Goal: Information Seeking & Learning: Learn about a topic

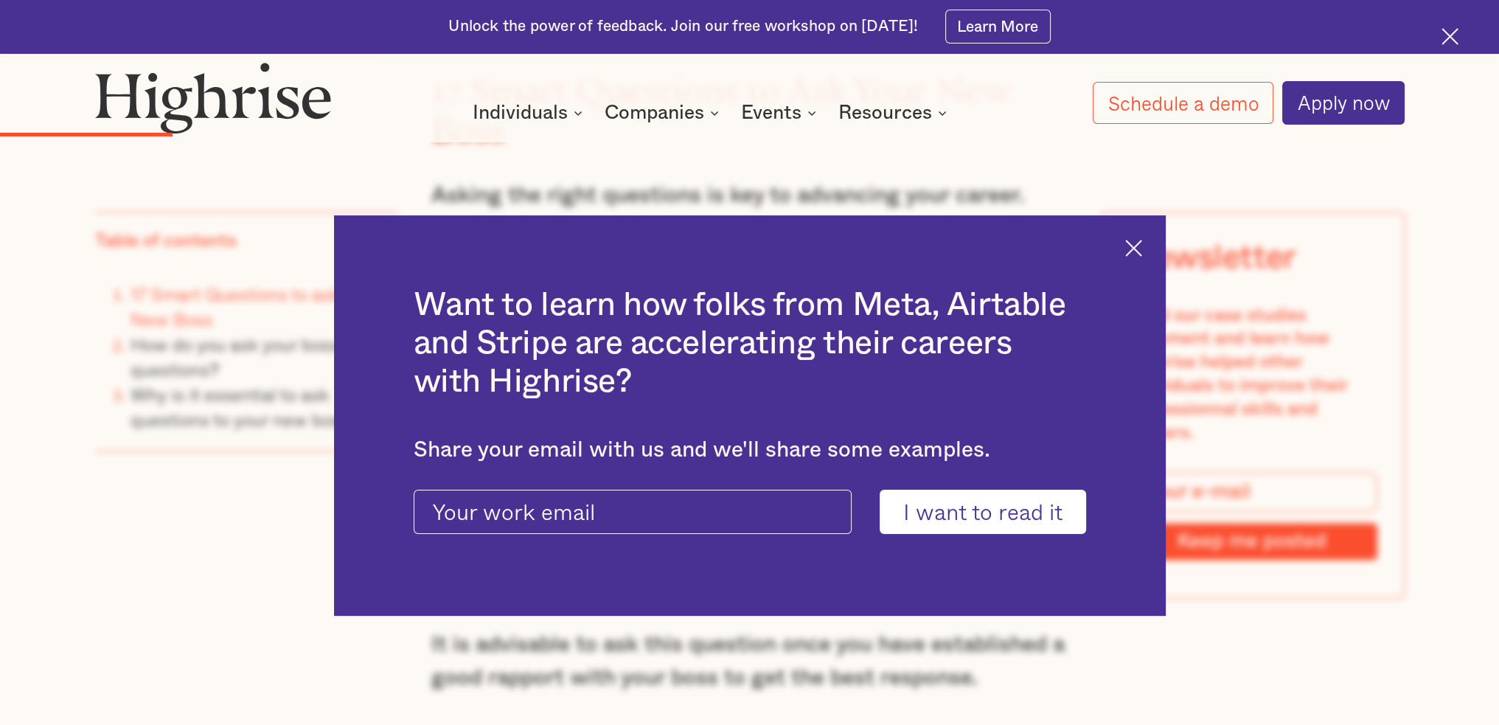
scroll to position [2802, 0]
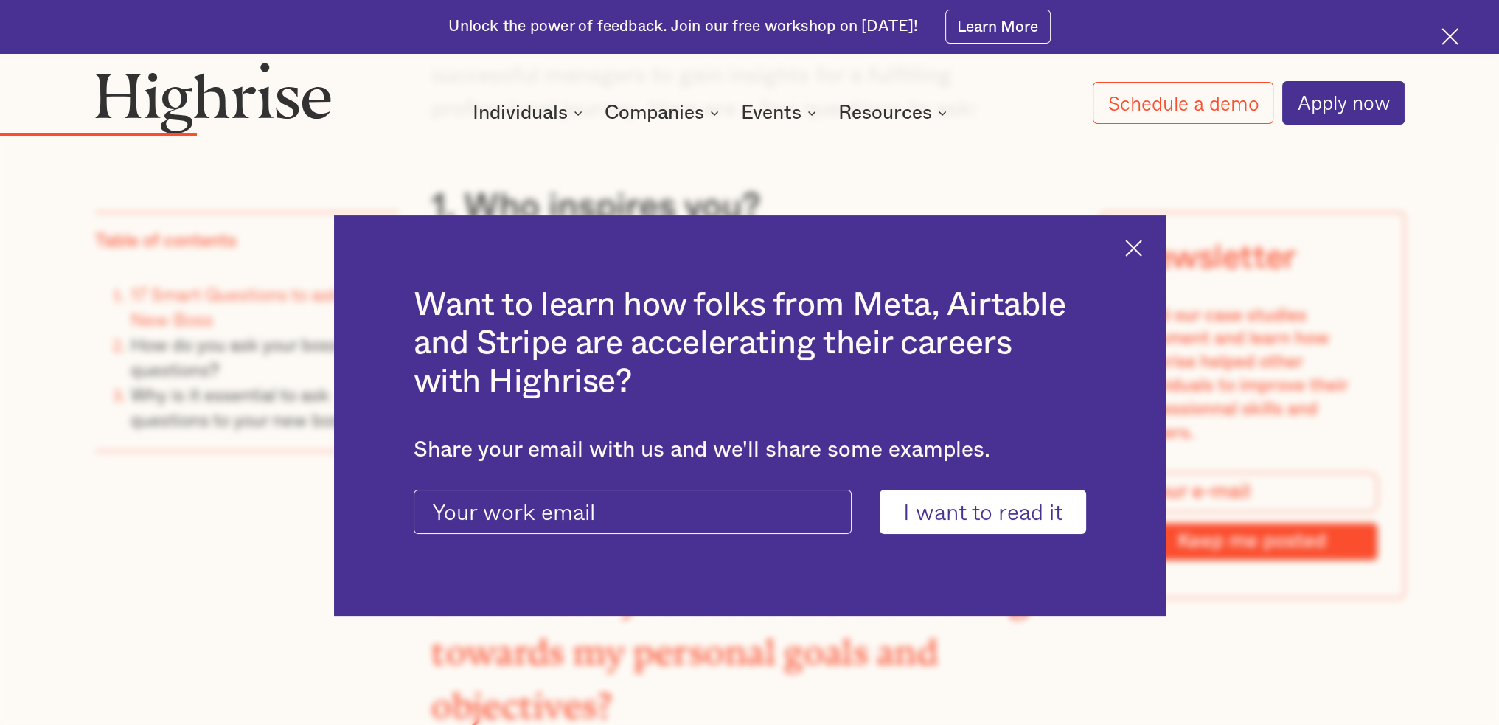
click at [1142, 249] on img at bounding box center [1133, 248] width 17 height 17
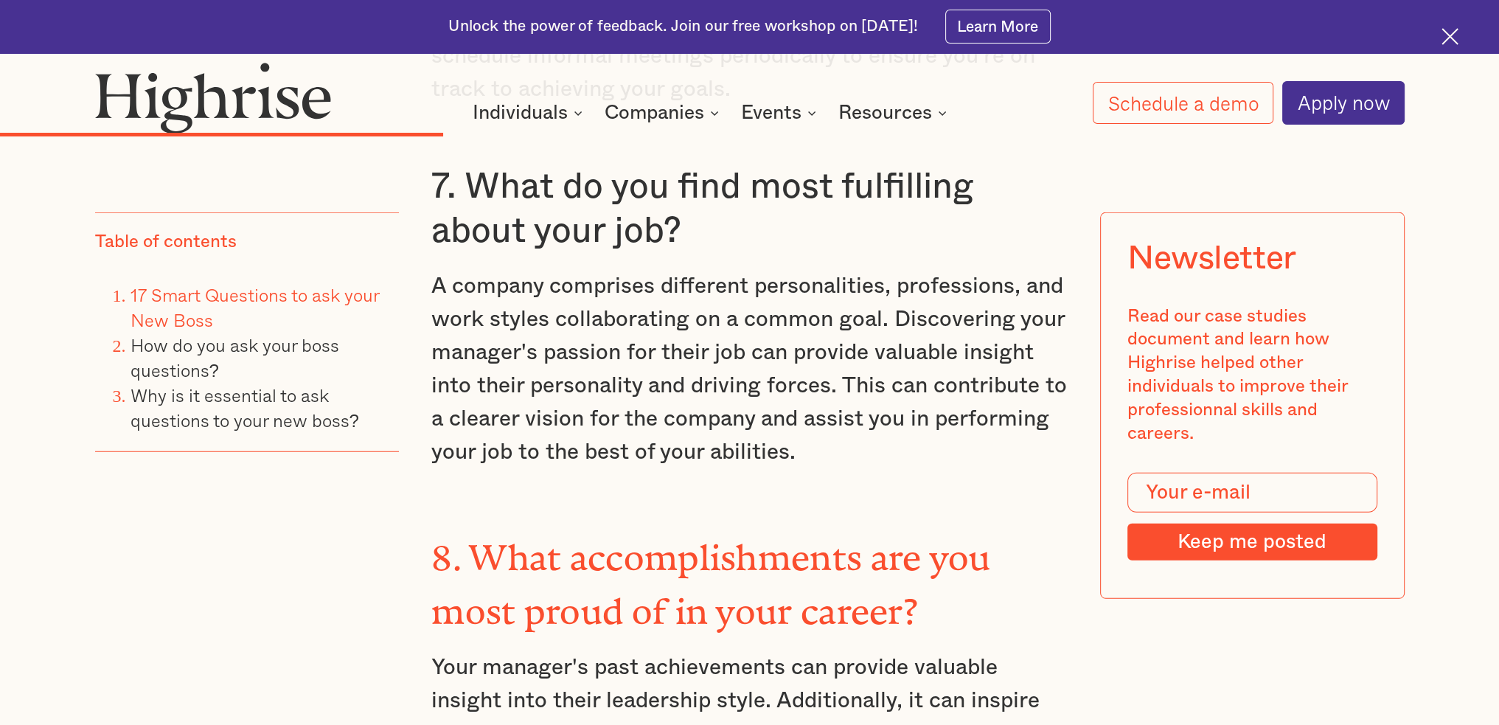
scroll to position [5605, 0]
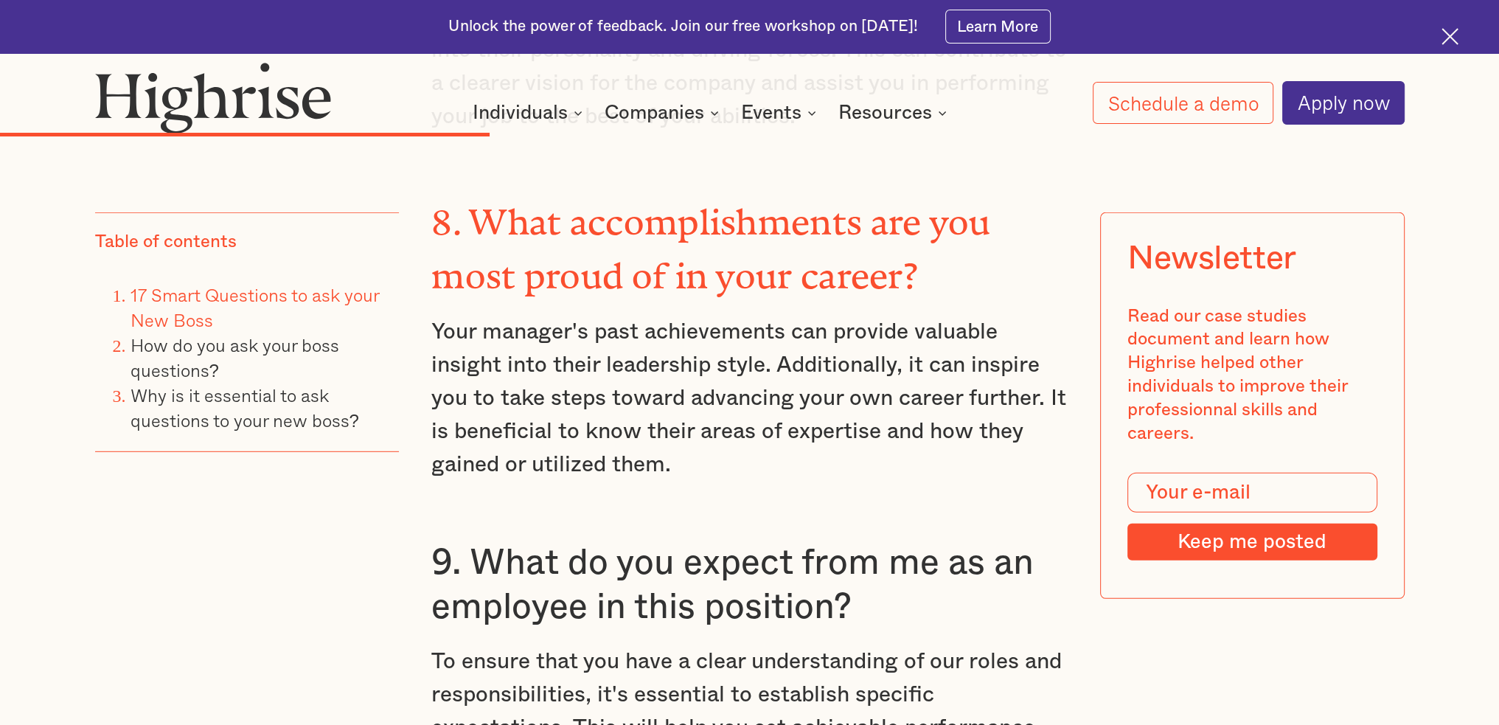
click at [912, 232] on strong "8. What accomplishments are you most proud of in your career?" at bounding box center [710, 240] width 559 height 77
click at [540, 541] on h3 "9. What do you expect from me as an employee in this position?" at bounding box center [749, 585] width 636 height 88
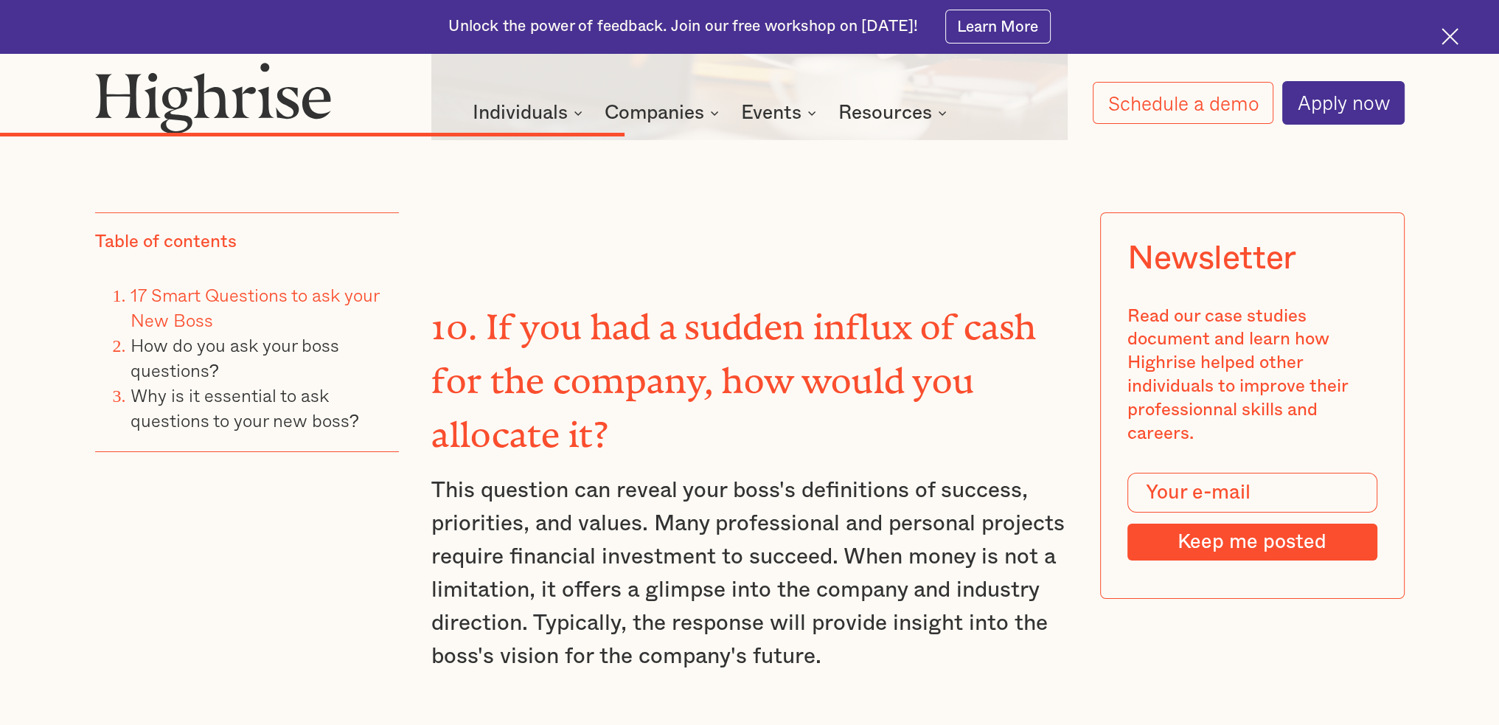
scroll to position [6859, 0]
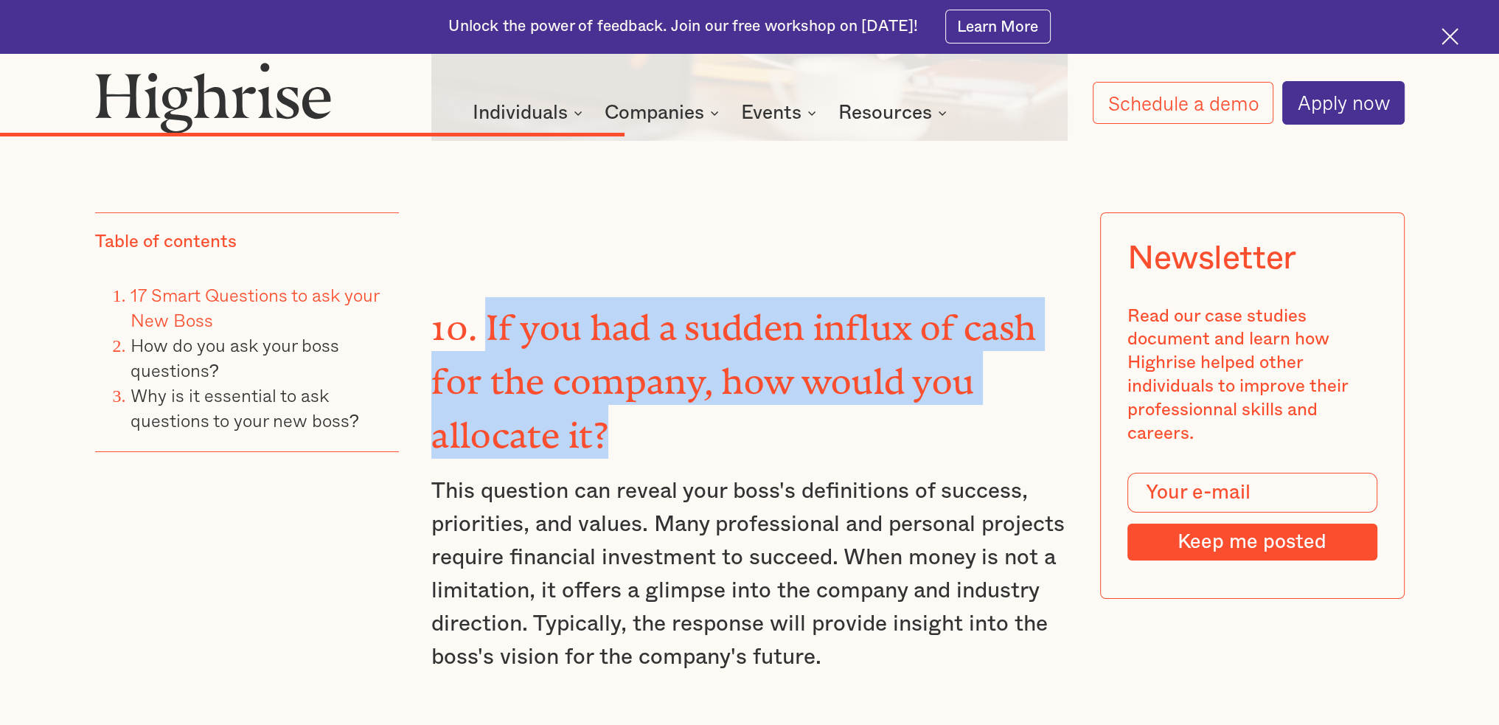
drag, startPoint x: 617, startPoint y: 377, endPoint x: 485, endPoint y: 291, distance: 156.7
click at [485, 297] on h3 "10. If you had a sudden influx of cash for the company, how would you allocate …" at bounding box center [749, 378] width 636 height 162
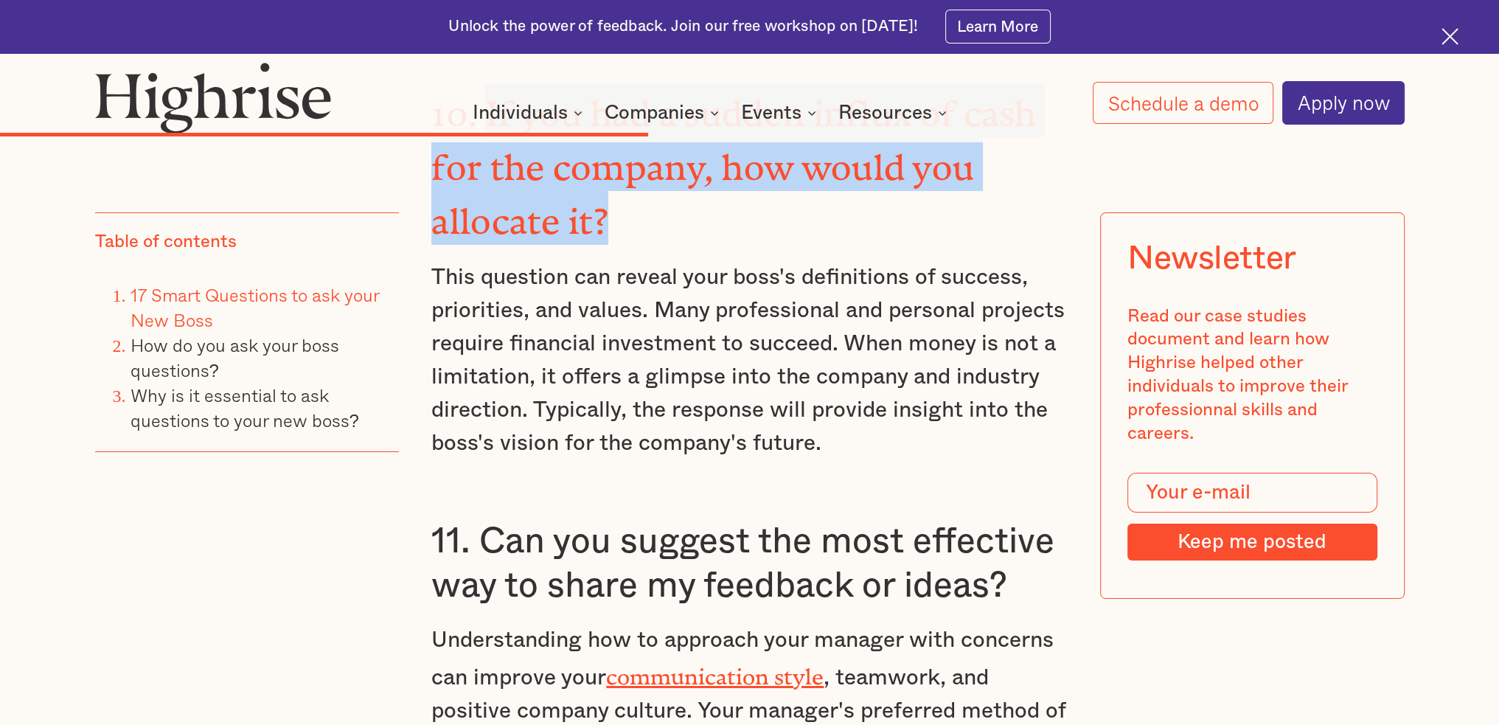
scroll to position [7080, 0]
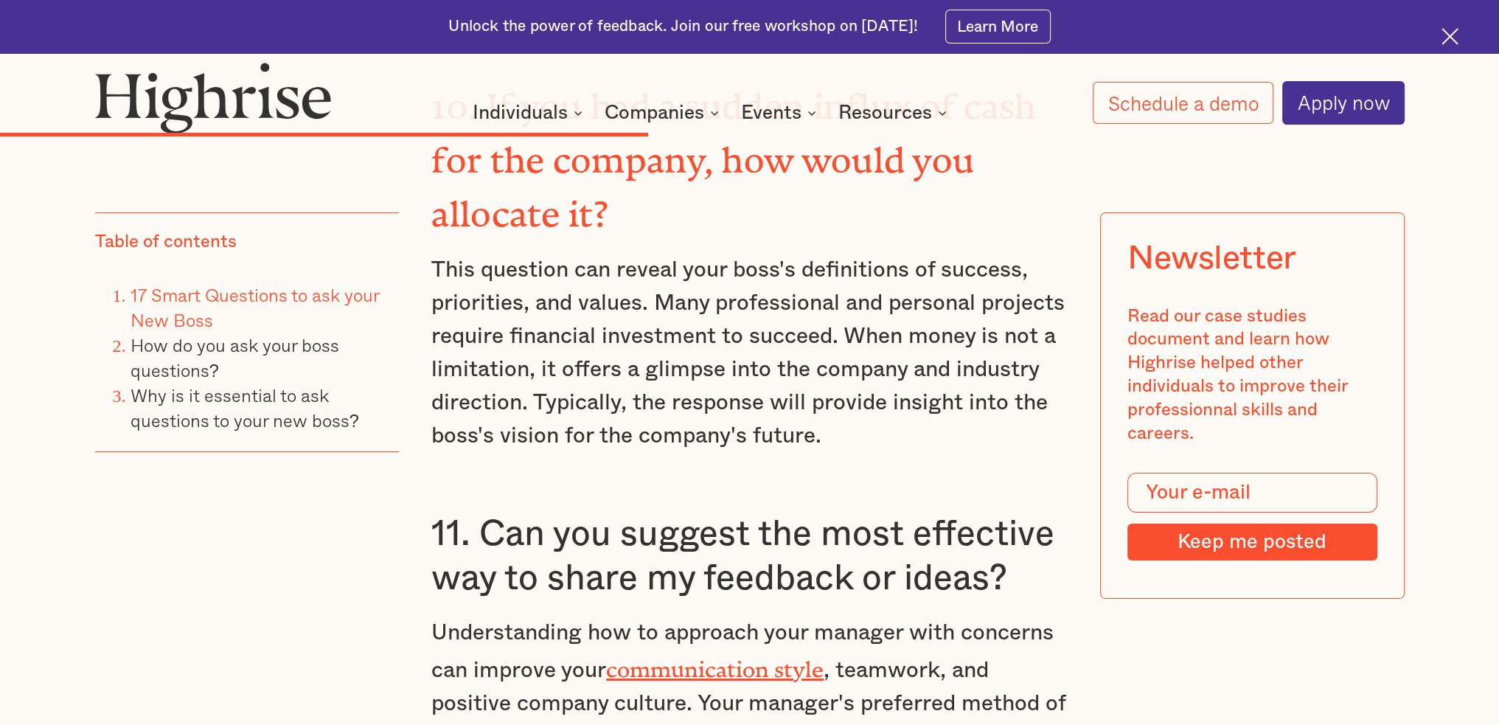
click at [676, 512] on h3 "11. Can you suggest the most effective way to share my feedback or ideas?" at bounding box center [749, 556] width 636 height 88
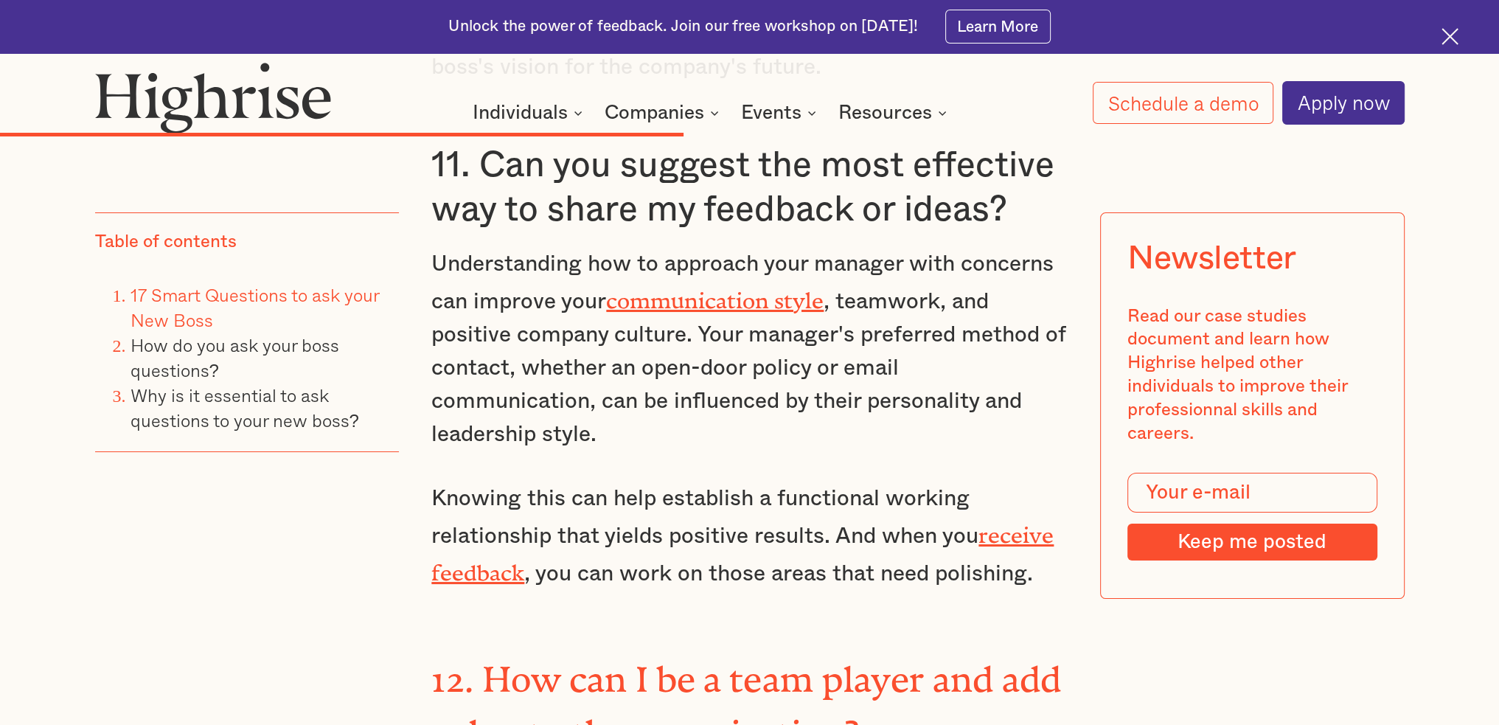
scroll to position [7670, 0]
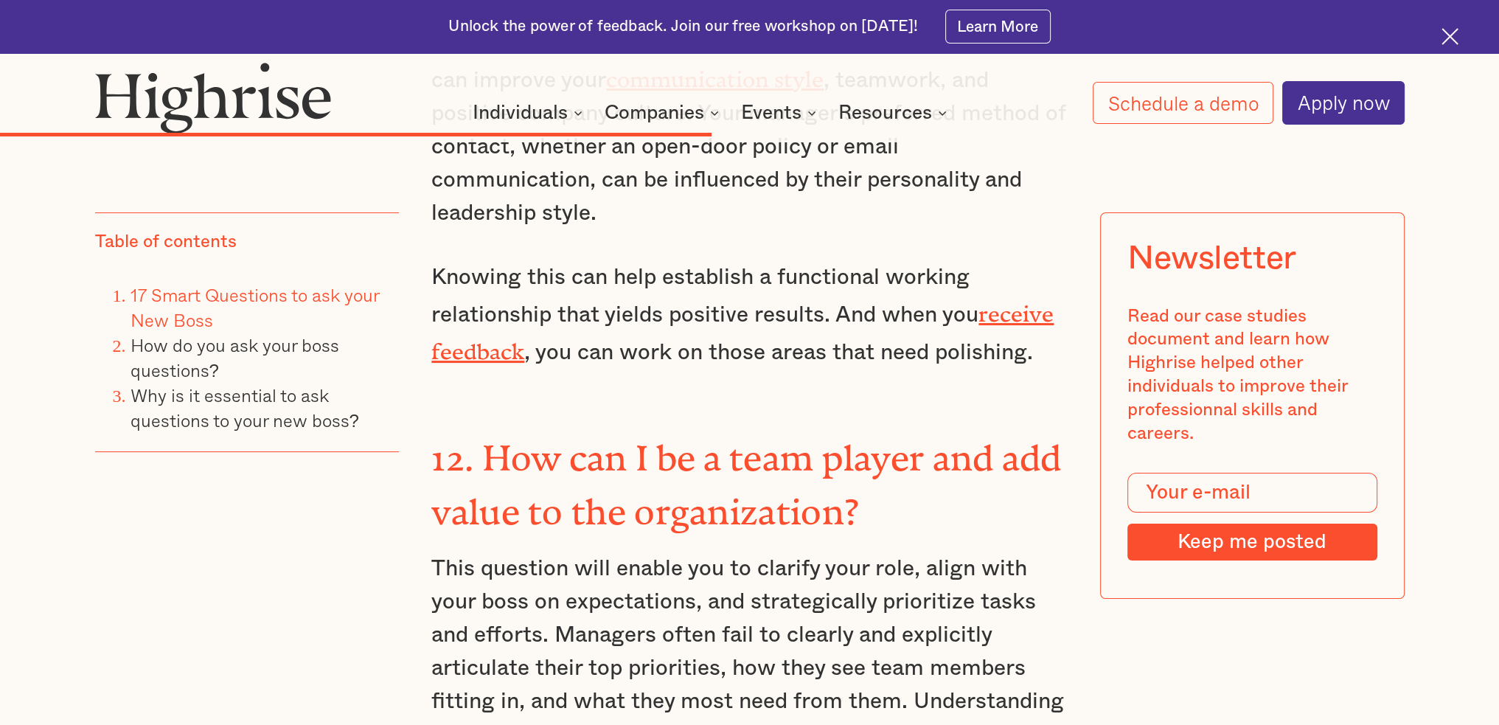
click at [1454, 38] on img at bounding box center [1450, 36] width 17 height 17
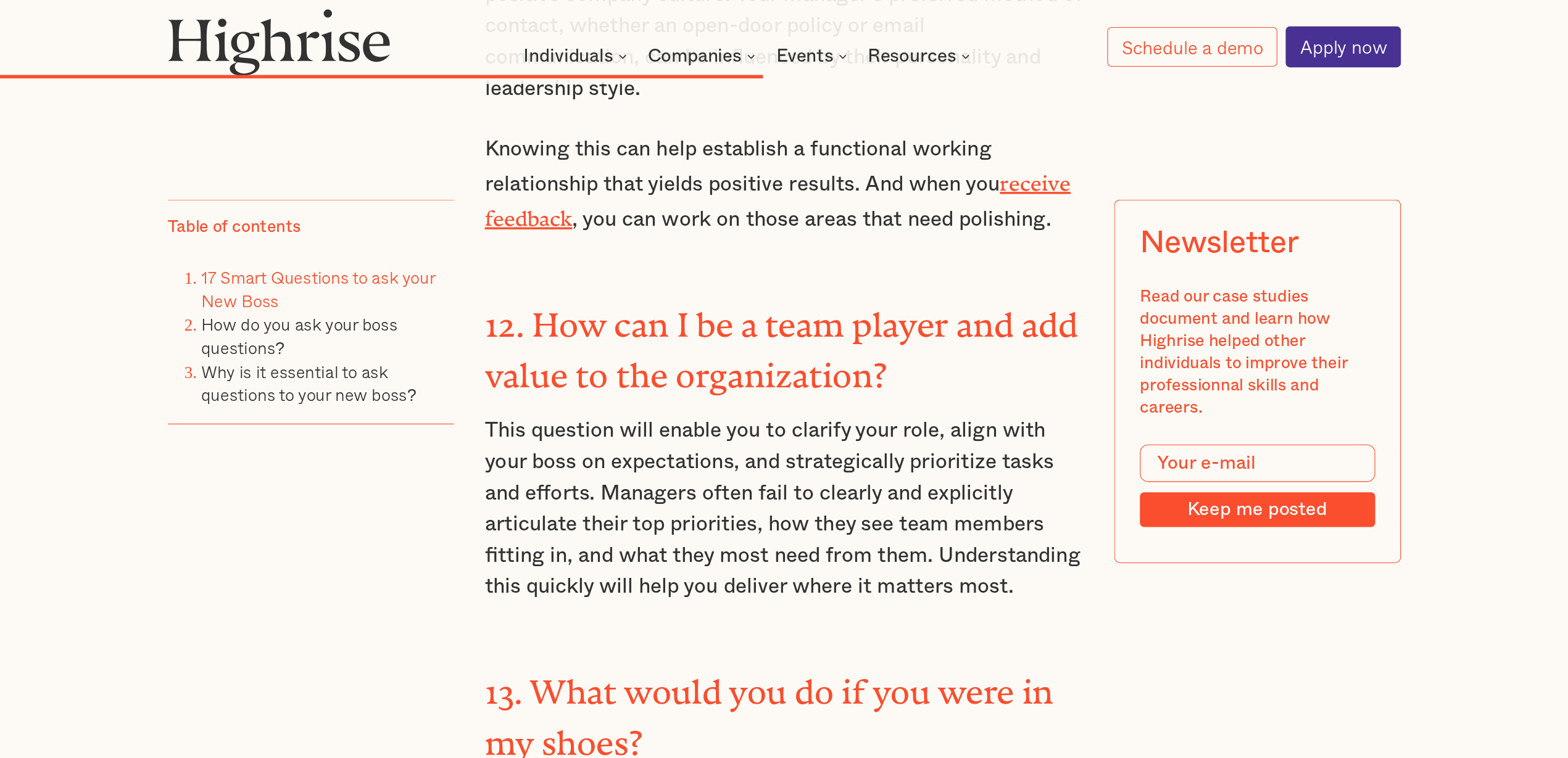
scroll to position [6558, 0]
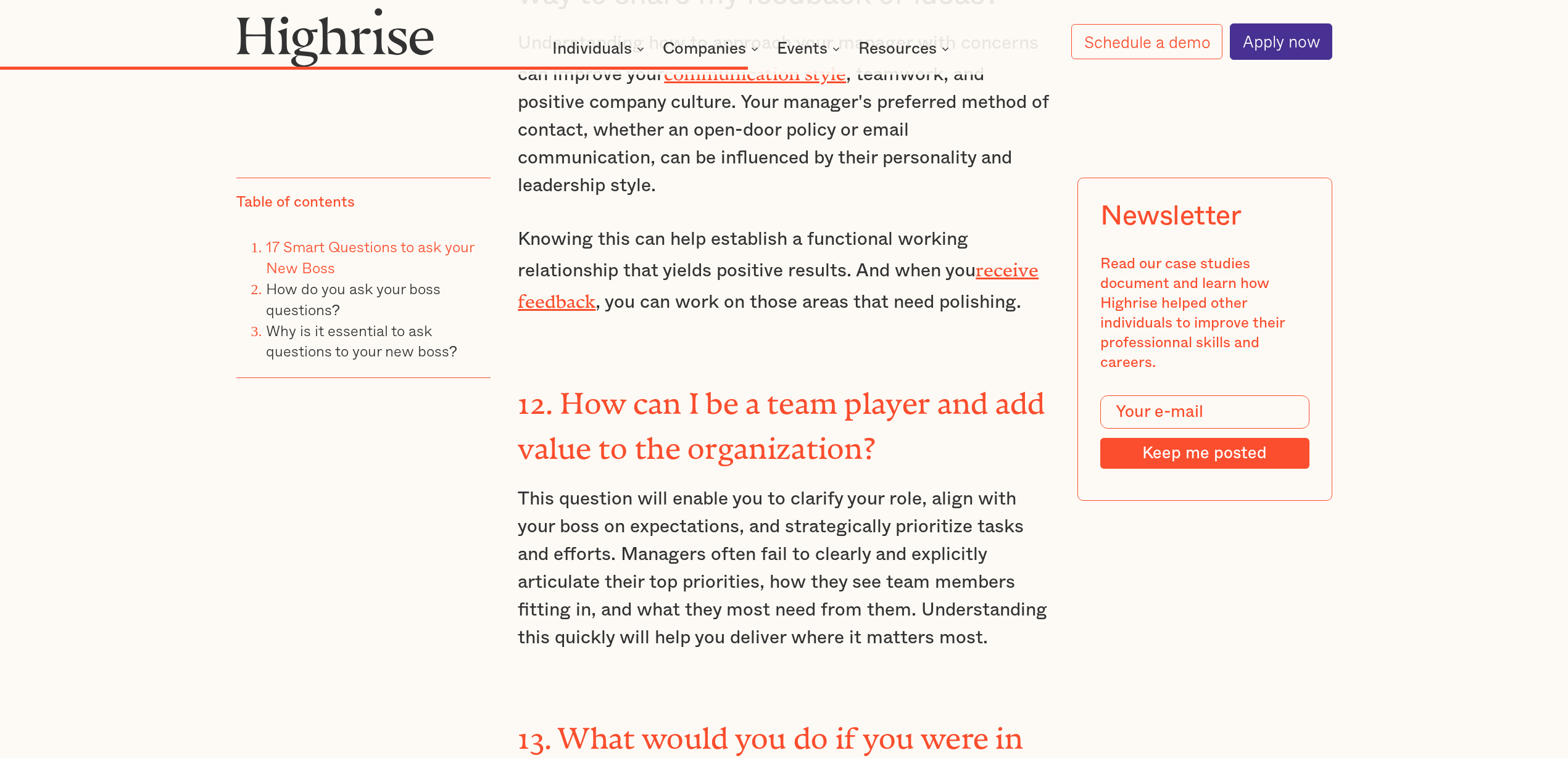
drag, startPoint x: 1193, startPoint y: 6, endPoint x: 849, endPoint y: 439, distance: 553.0
click at [849, 485] on p "This question will enable you to clarify your role, align with your boss on exp…" at bounding box center [784, 568] width 532 height 166
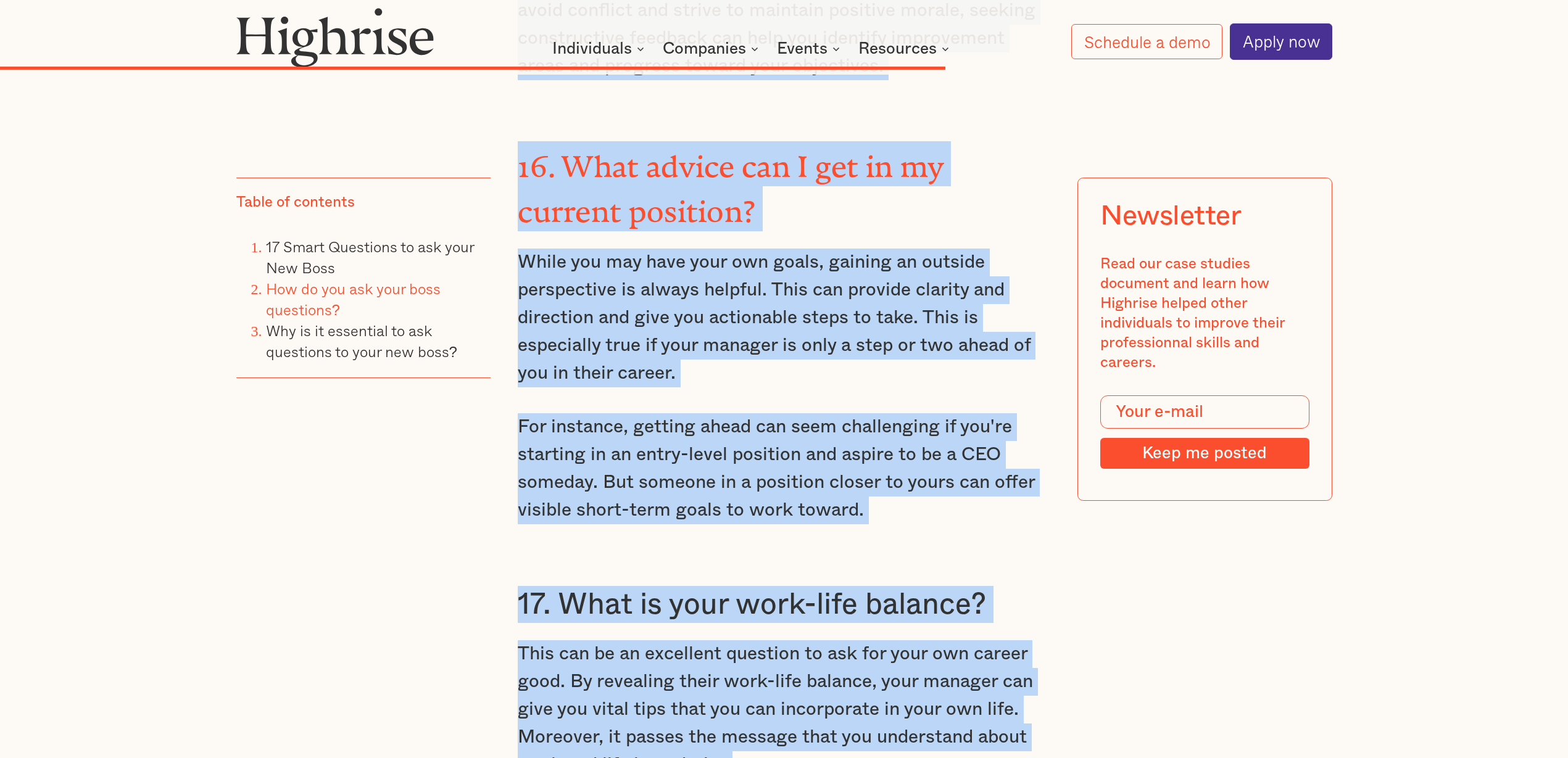
scroll to position [7887, 0]
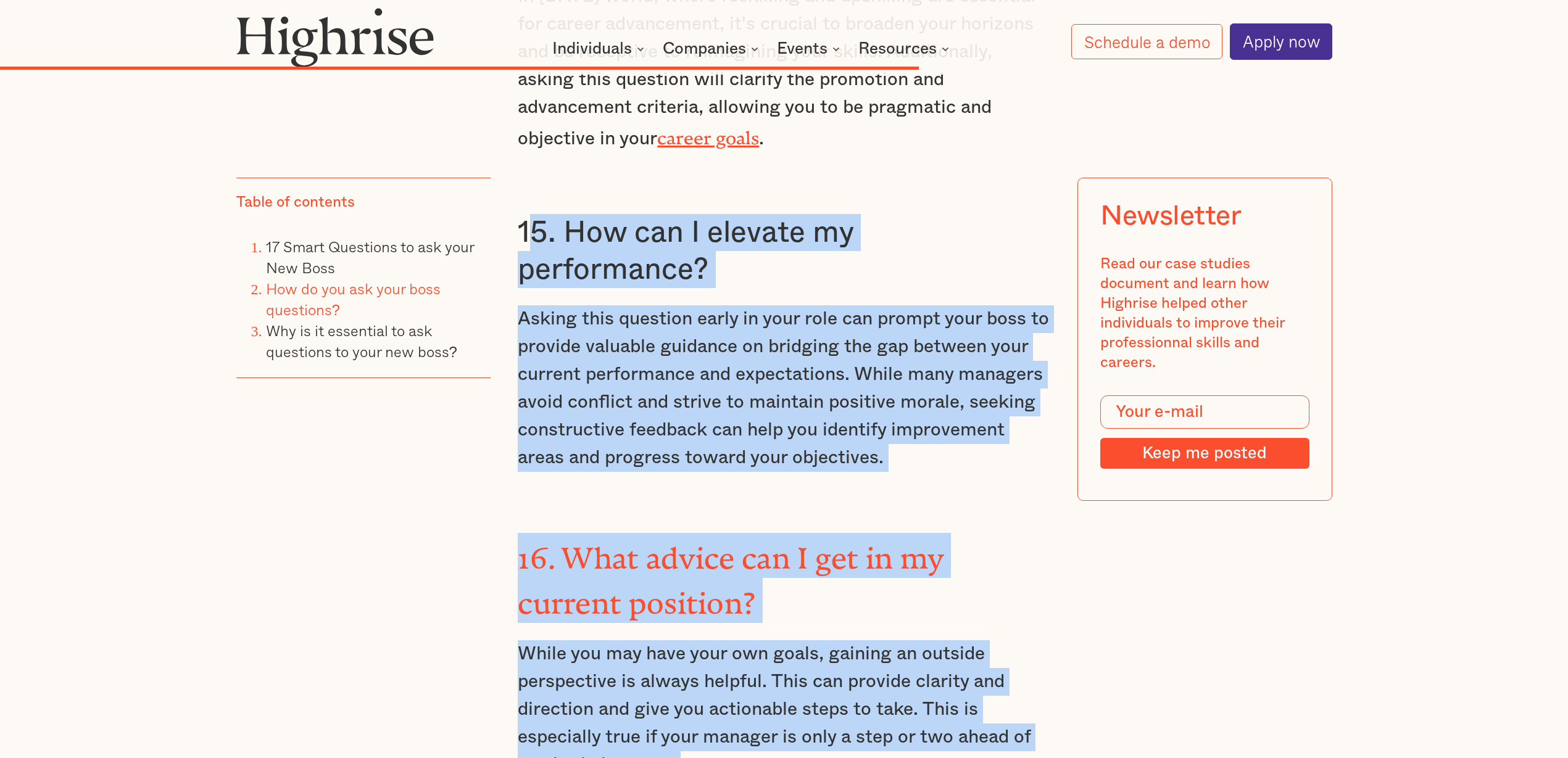
drag, startPoint x: 764, startPoint y: 453, endPoint x: 537, endPoint y: 145, distance: 382.6
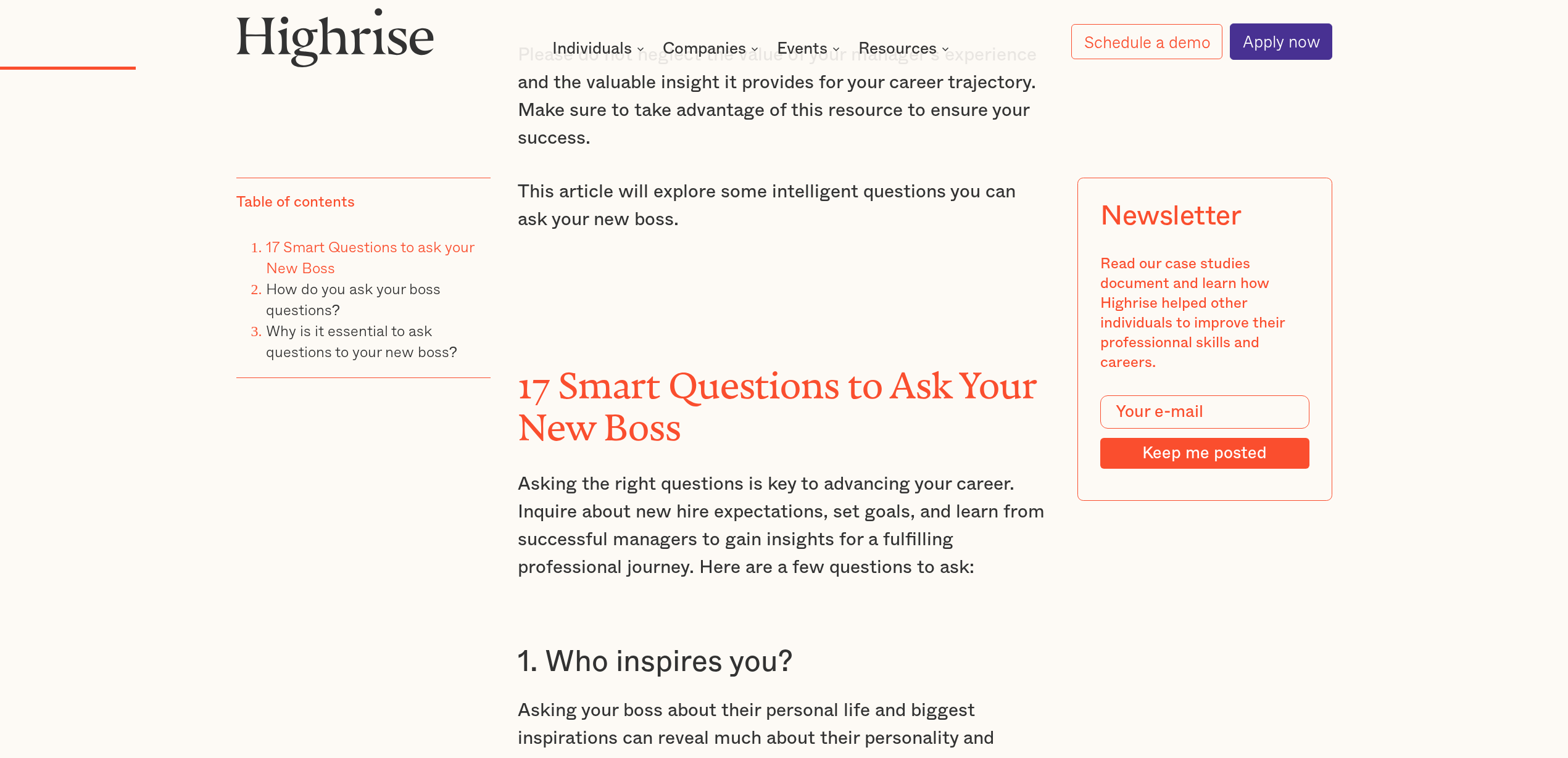
scroll to position [1871, 0]
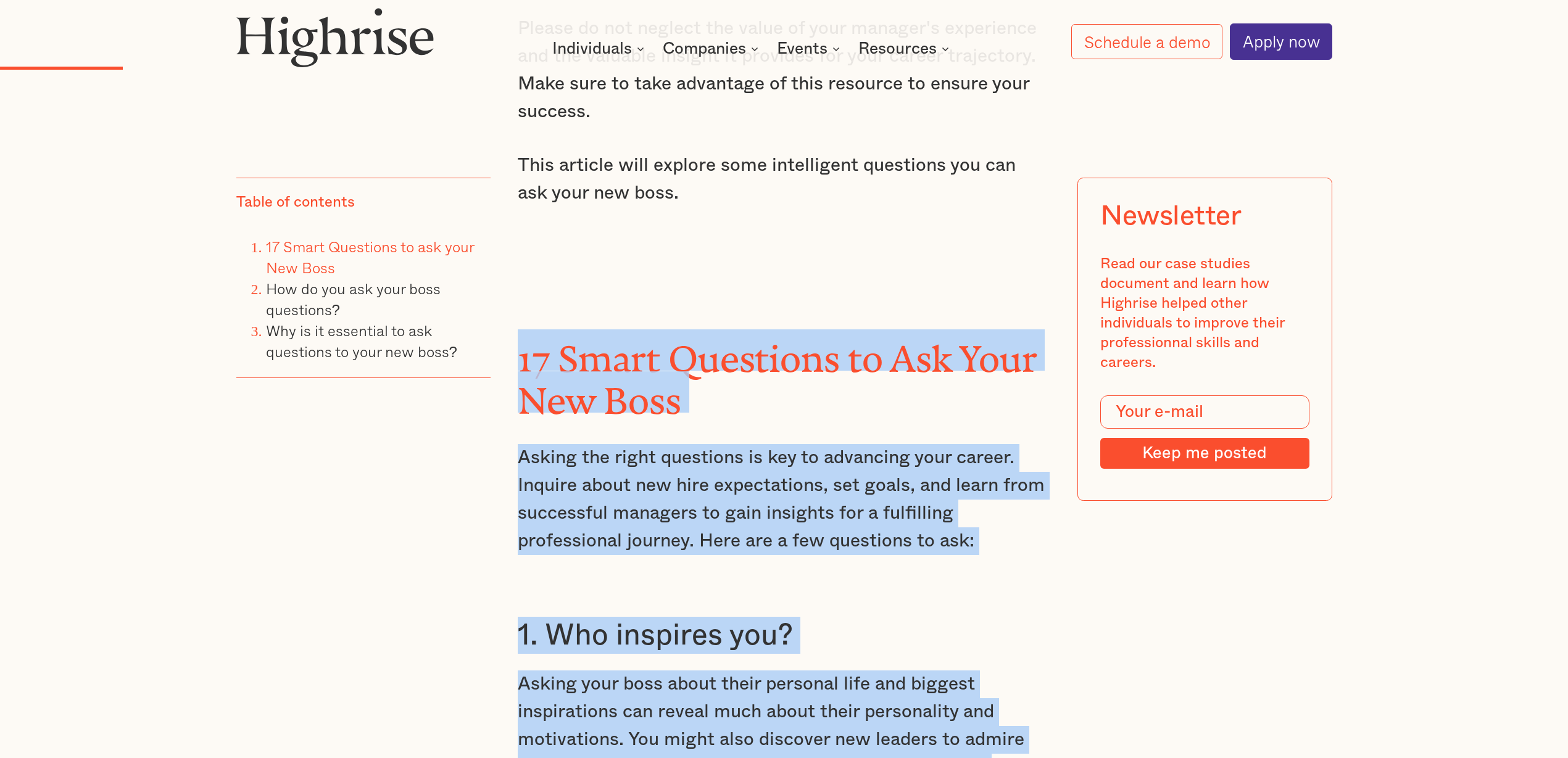
copy div "17 Smart Questions to Ask Your New Boss Asking the right questions is key to ad…"
